Goal: Find specific page/section: Find specific page/section

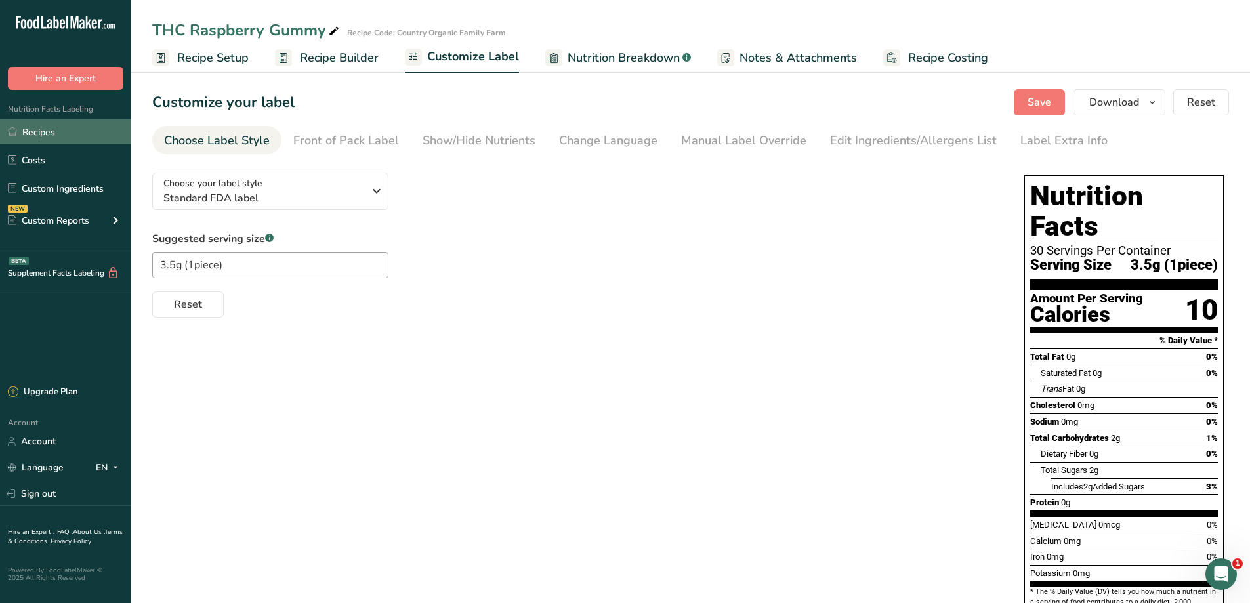
click at [34, 131] on link "Recipes" at bounding box center [65, 131] width 131 height 25
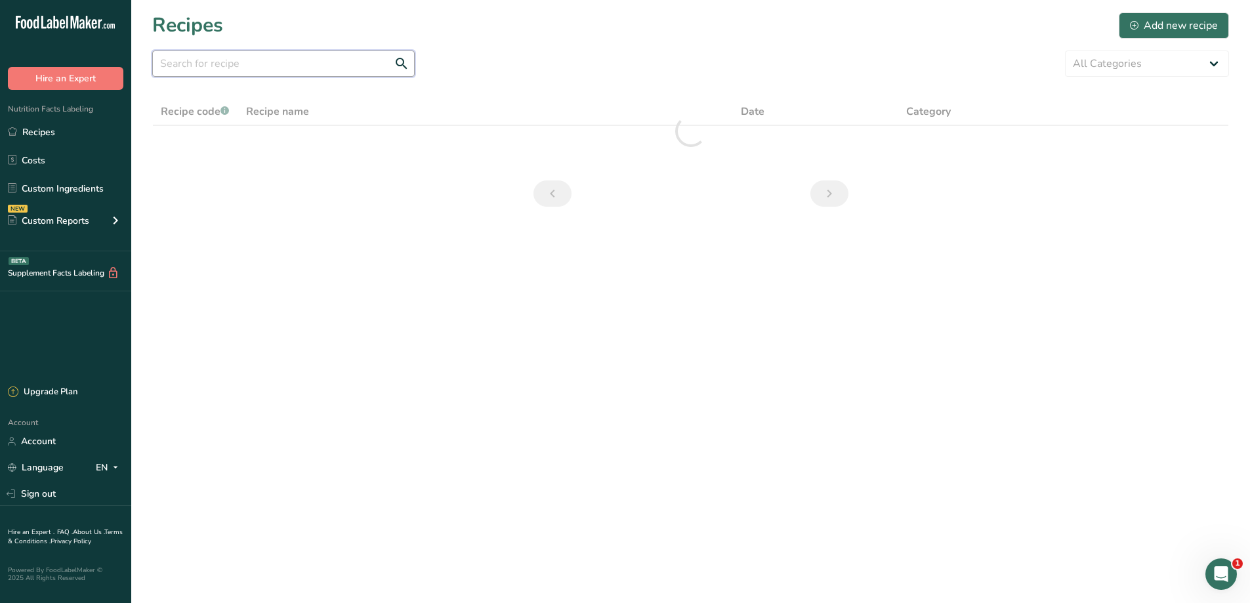
click at [283, 68] on input "text" at bounding box center [283, 64] width 262 height 26
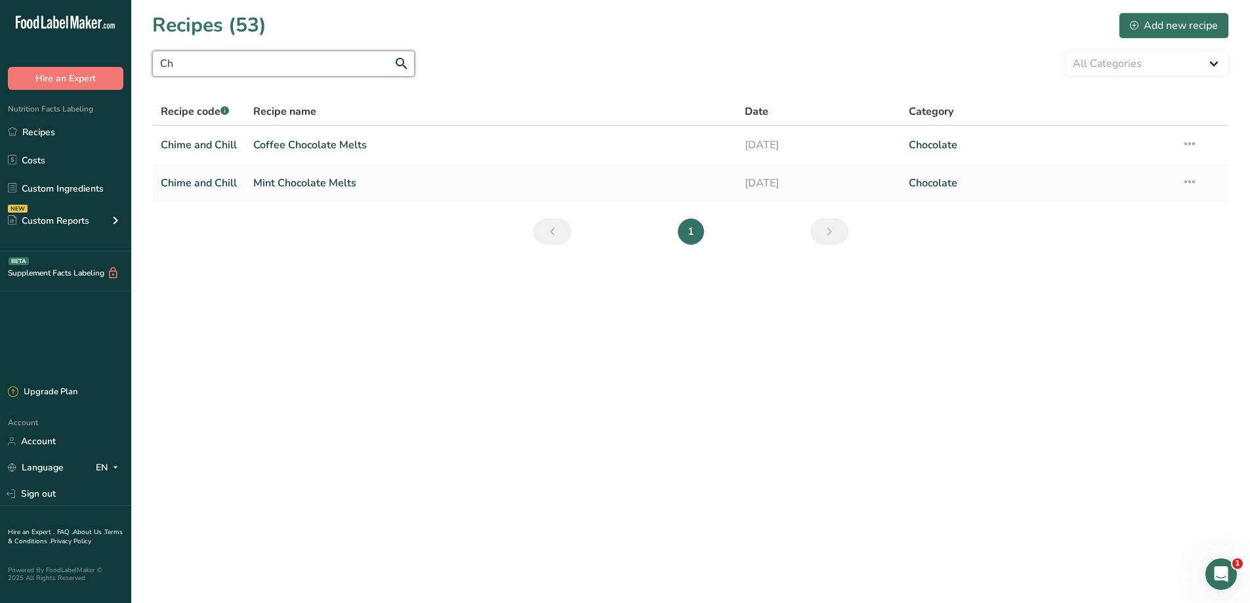
type input "C"
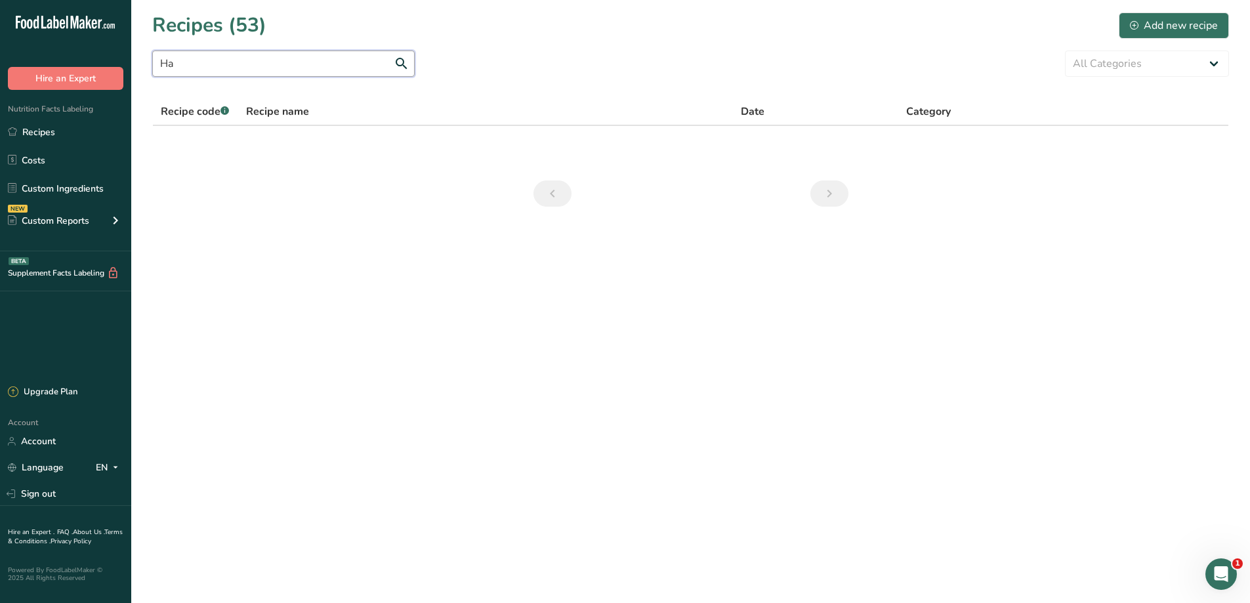
type input "H"
type input "P"
type input "S"
type input "H"
type input "O"
